Goal: Task Accomplishment & Management: Manage account settings

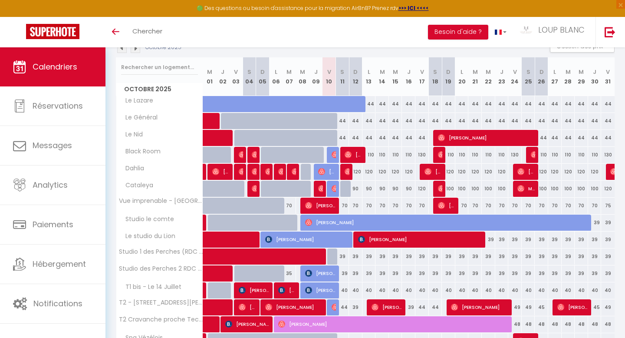
scroll to position [103, 0]
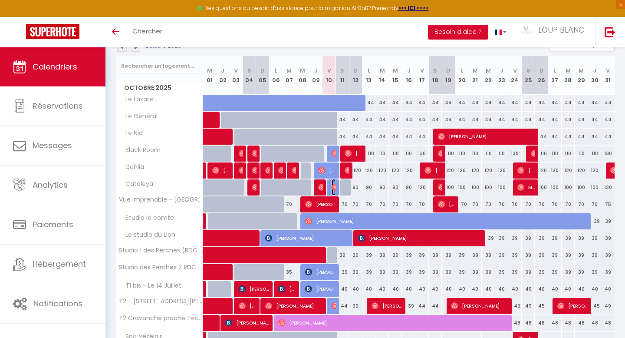
click at [334, 188] on img at bounding box center [335, 187] width 7 height 7
select select "OK"
select select "0"
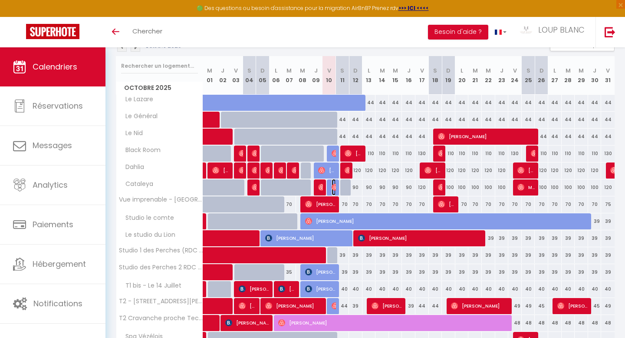
select select "1"
select select
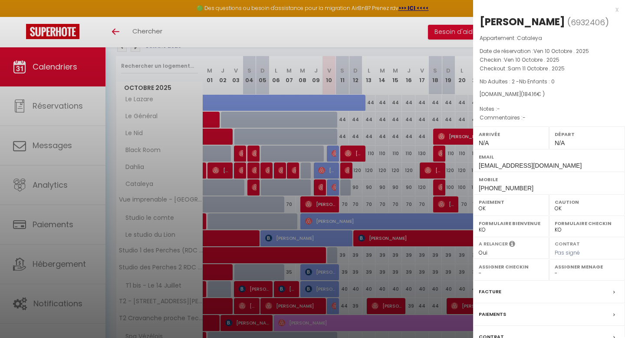
click at [389, 186] on div at bounding box center [312, 169] width 625 height 338
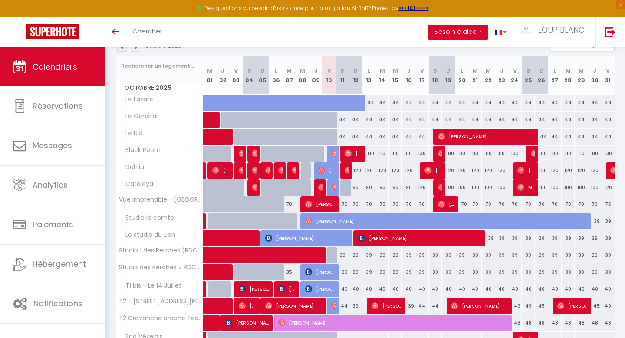
click at [346, 187] on div at bounding box center [346, 187] width 13 height 17
type input "120"
type input "Sam 11 Octobre 2025"
type input "Dim 12 Octobre 2025"
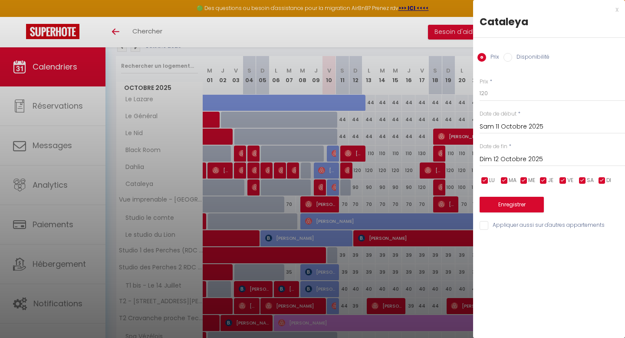
click at [617, 9] on div "x" at bounding box center [545, 9] width 145 height 10
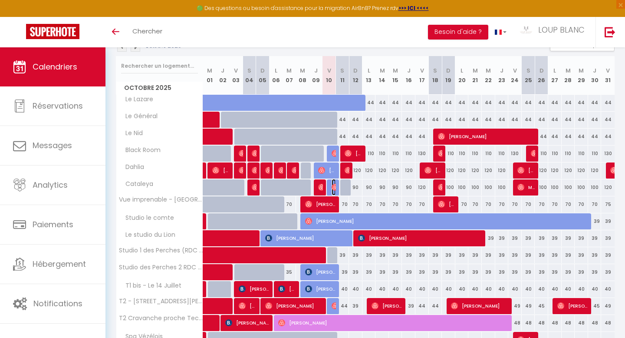
click at [333, 187] on img at bounding box center [335, 187] width 7 height 7
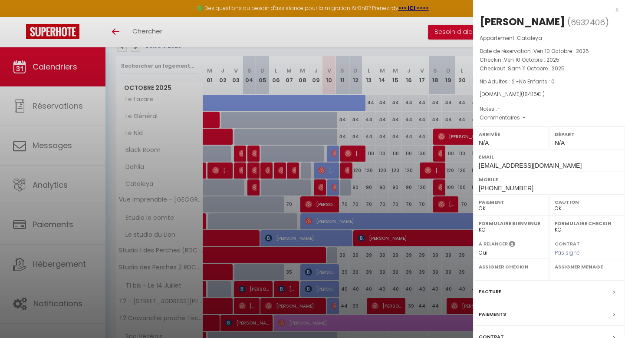
click at [617, 9] on div "x" at bounding box center [545, 9] width 145 height 10
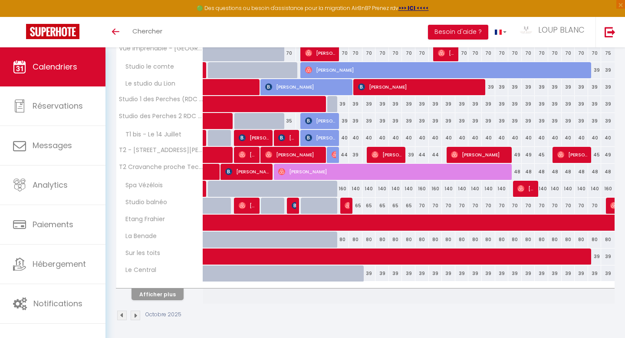
scroll to position [256, 0]
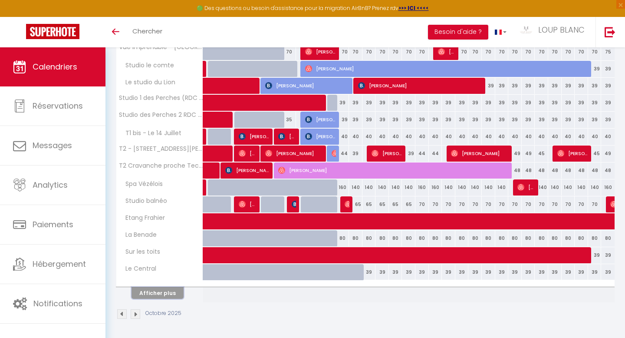
click at [172, 292] on button "Afficher plus" at bounding box center [158, 293] width 52 height 12
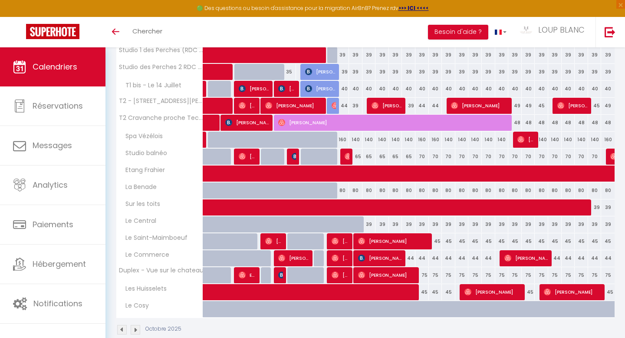
scroll to position [319, 0]
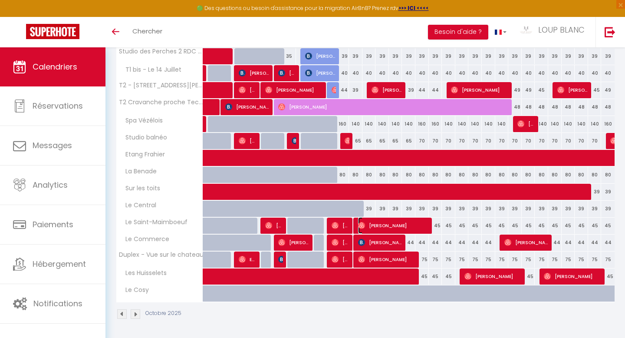
click at [386, 225] on span "[PERSON_NAME]" at bounding box center [394, 225] width 72 height 17
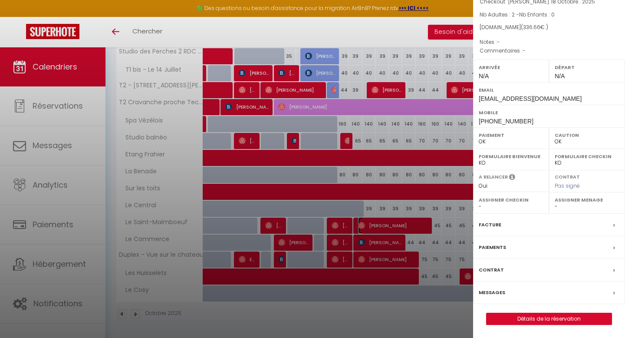
scroll to position [0, 0]
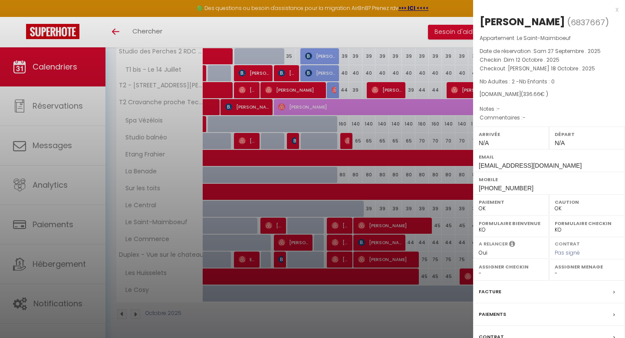
click at [615, 9] on div "x" at bounding box center [545, 9] width 145 height 10
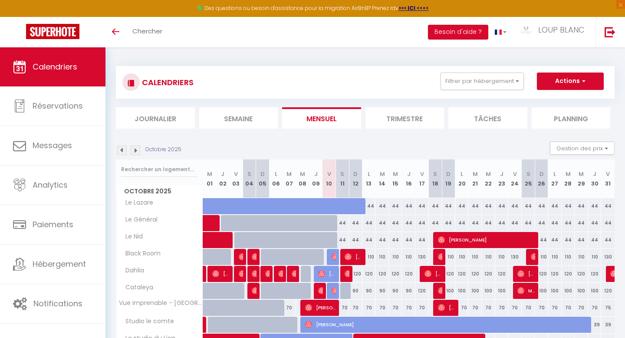
click at [164, 121] on li "Journalier" at bounding box center [155, 117] width 79 height 21
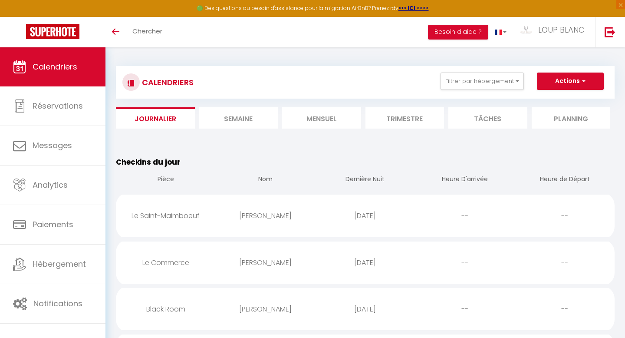
click at [251, 117] on li "Semaine" at bounding box center [238, 117] width 79 height 21
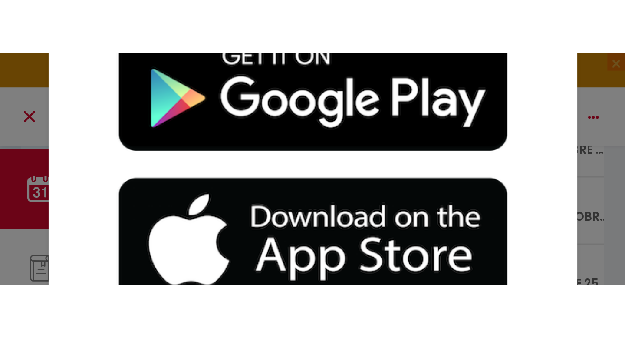
scroll to position [1624, 0]
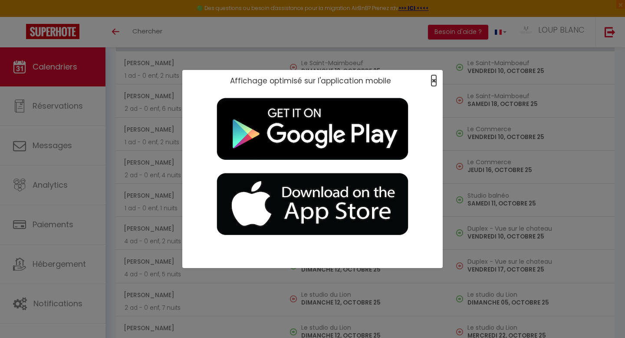
click at [433, 81] on span "×" at bounding box center [434, 80] width 5 height 11
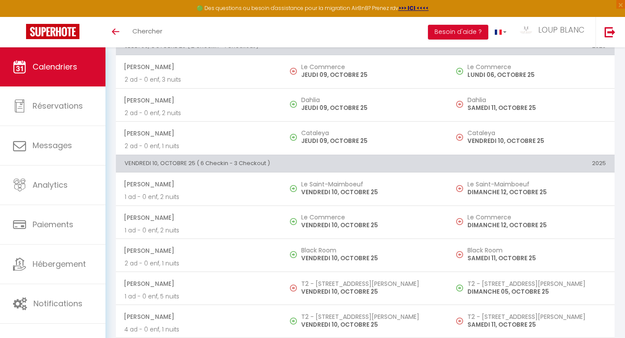
scroll to position [851, 0]
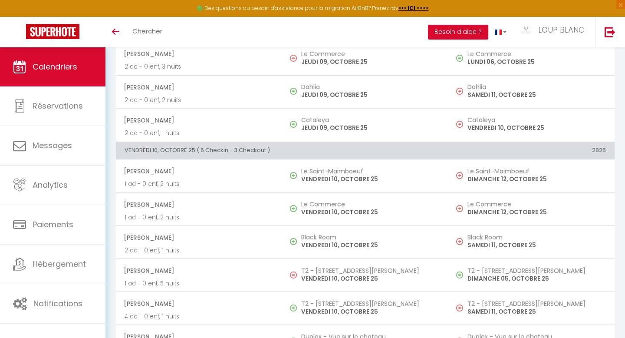
click at [70, 74] on link "Calendriers" at bounding box center [53, 66] width 106 height 39
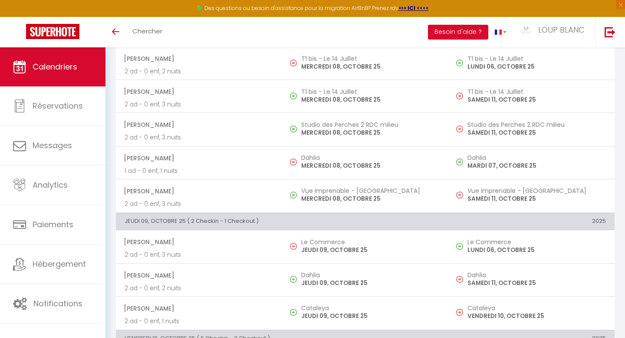
scroll to position [623, 0]
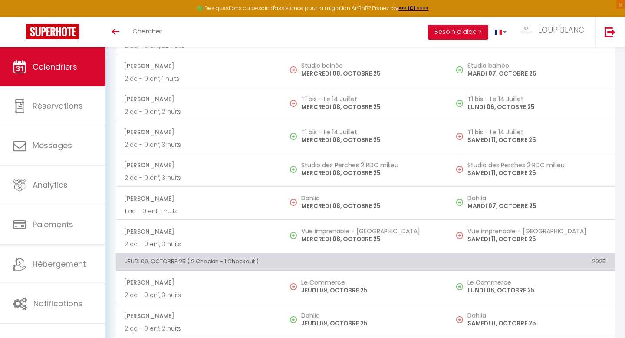
click at [73, 76] on link "Calendriers" at bounding box center [53, 66] width 106 height 39
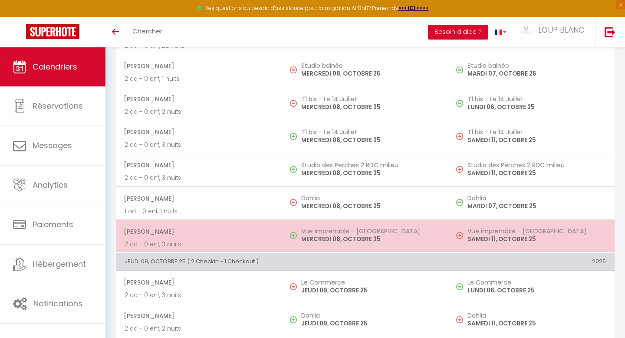
scroll to position [0, 0]
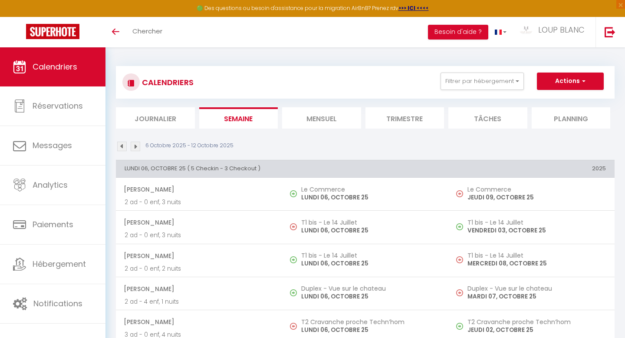
click at [327, 126] on li "Mensuel" at bounding box center [321, 117] width 79 height 21
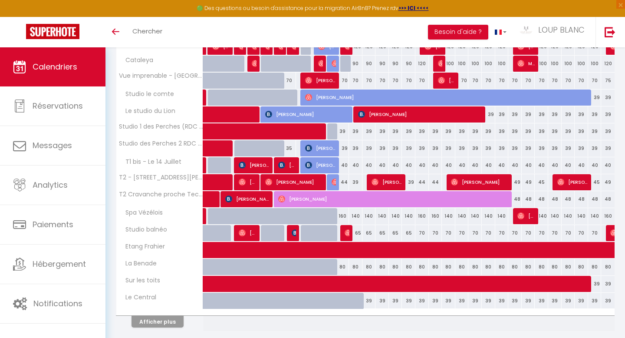
scroll to position [256, 0]
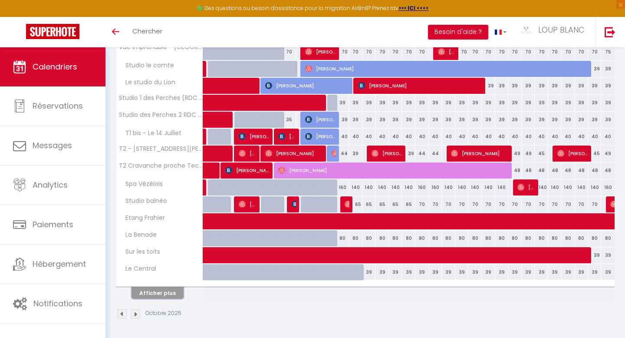
click at [165, 292] on button "Afficher plus" at bounding box center [158, 293] width 52 height 12
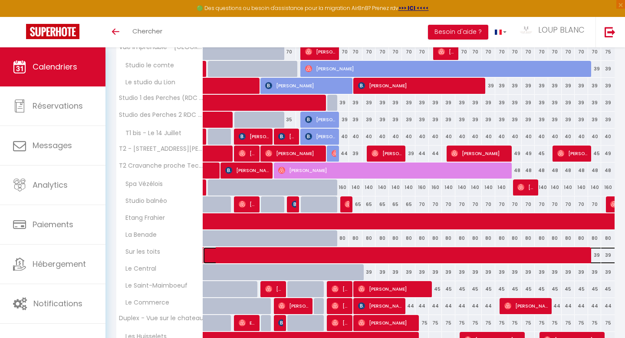
click at [265, 251] on span at bounding box center [501, 255] width 579 height 17
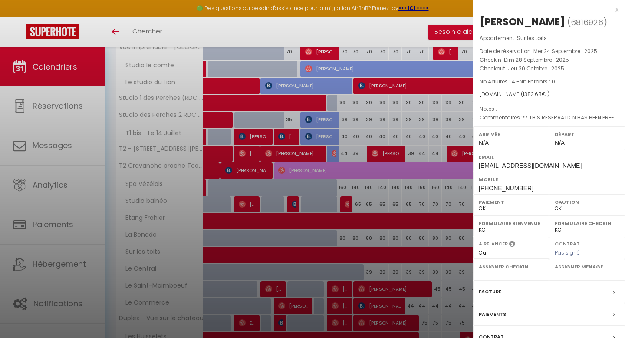
click at [617, 9] on div "x" at bounding box center [545, 9] width 145 height 10
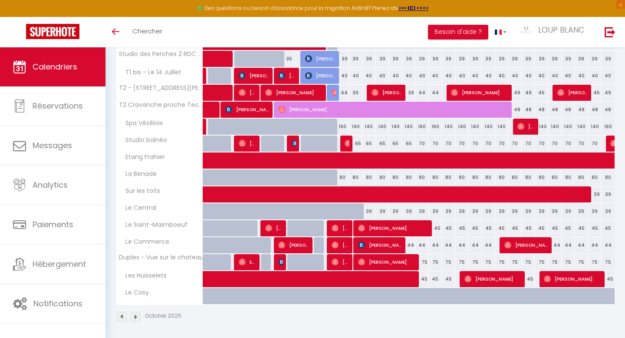
scroll to position [319, 0]
